Goal: Information Seeking & Learning: Learn about a topic

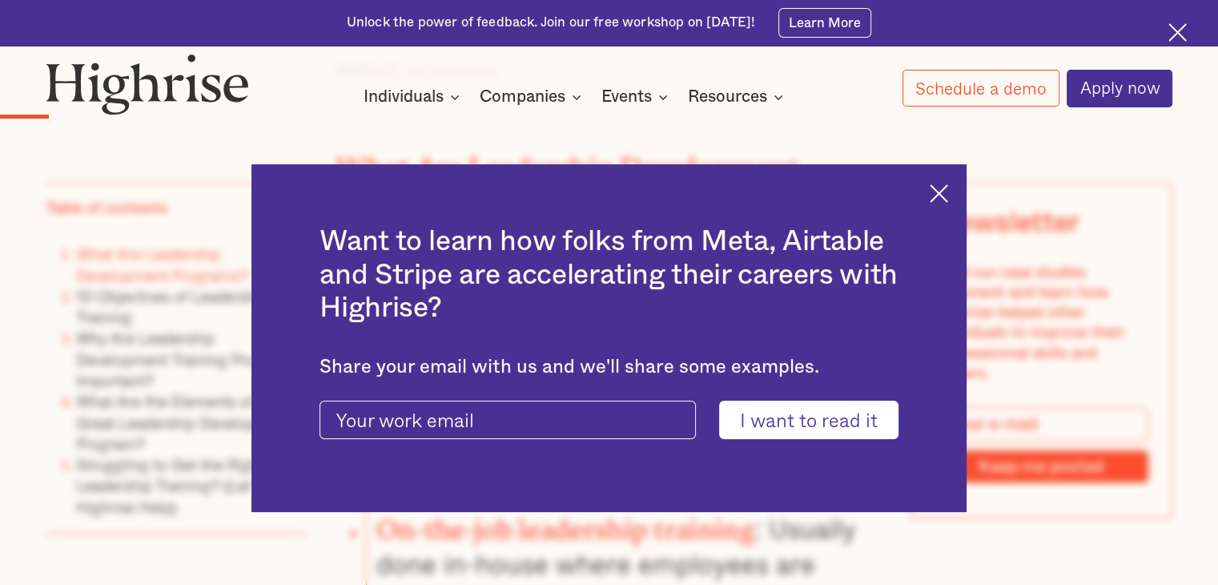
scroll to position [1691, 0]
click at [846, 417] on input "I want to read it" at bounding box center [808, 419] width 179 height 38
click at [948, 201] on img at bounding box center [939, 193] width 18 height 18
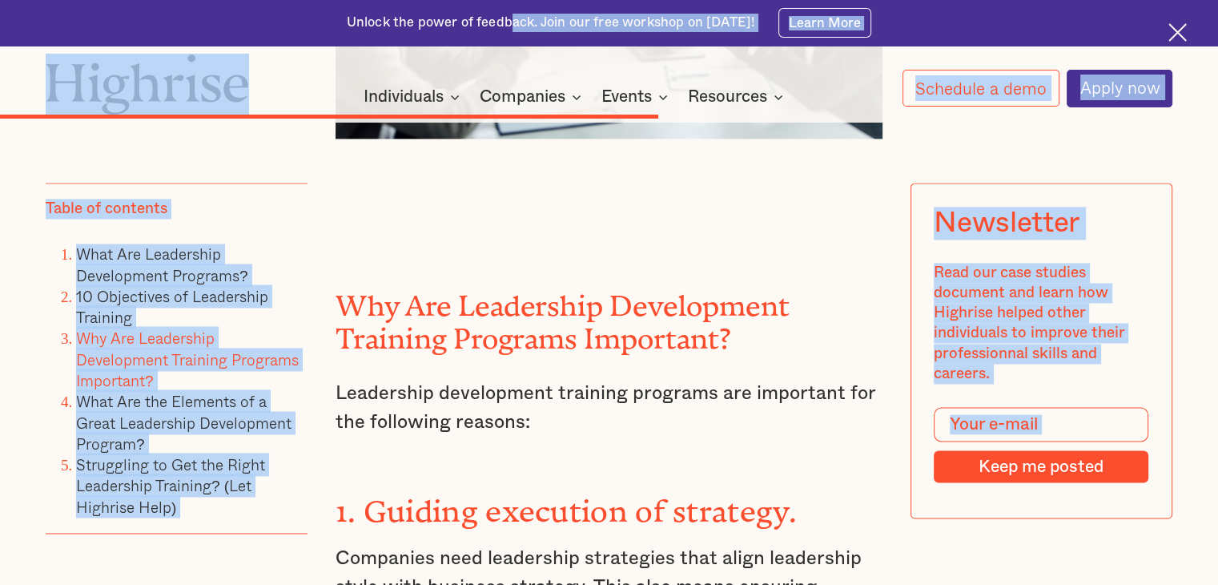
scroll to position [8336, 0]
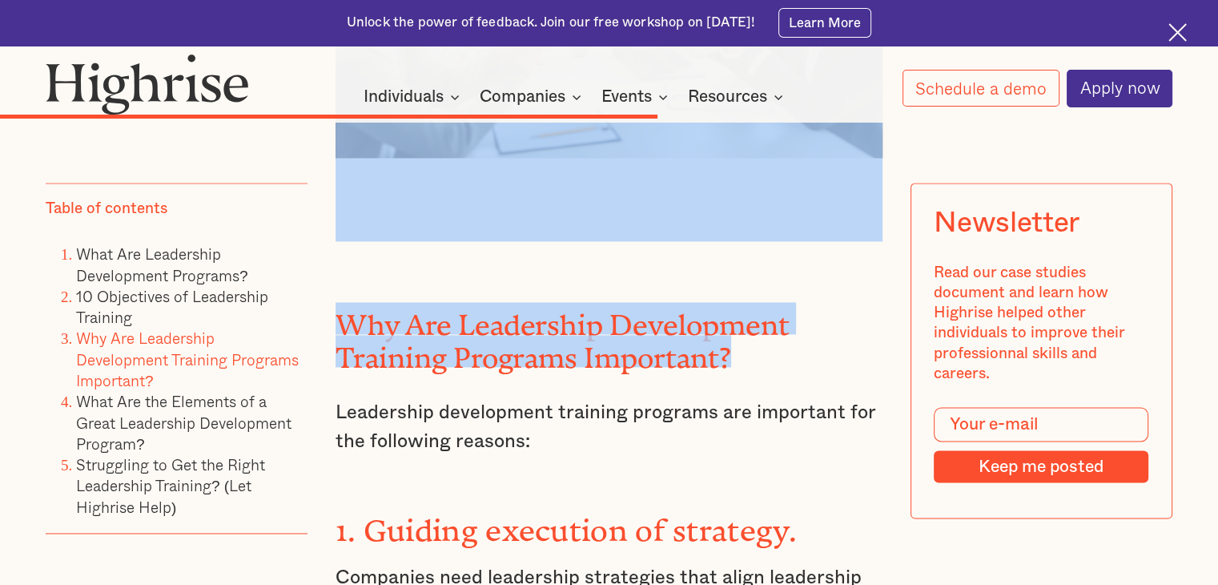
drag, startPoint x: 349, startPoint y: 356, endPoint x: 791, endPoint y: 174, distance: 478.3
copy div "Developing self-awareness. To be an effective leader, self-awareness matters. A…"
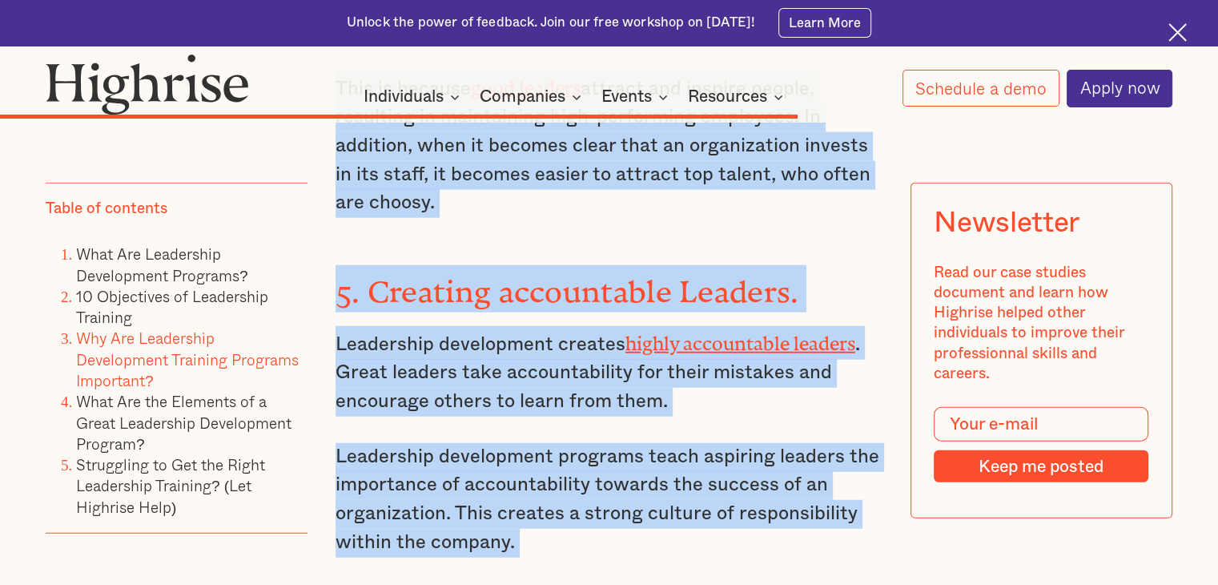
scroll to position [10200, 0]
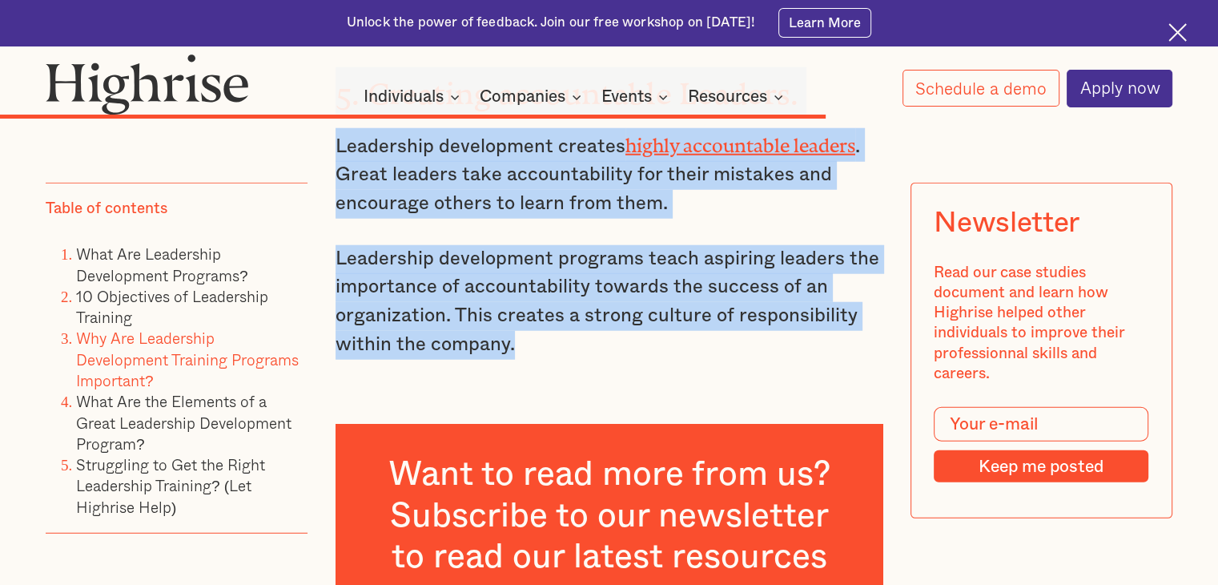
drag, startPoint x: 356, startPoint y: 164, endPoint x: 537, endPoint y: 151, distance: 181.5
copy div "Guiding execution of strategy. Companies need leadership strategies that align …"
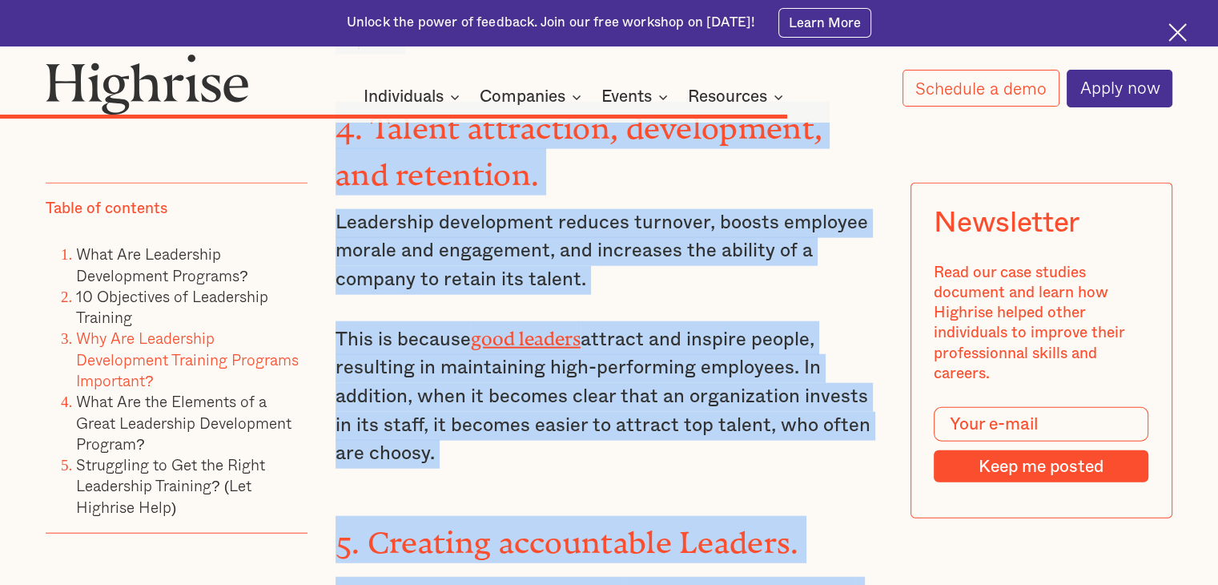
scroll to position [9784, 0]
